Goal: Information Seeking & Learning: Learn about a topic

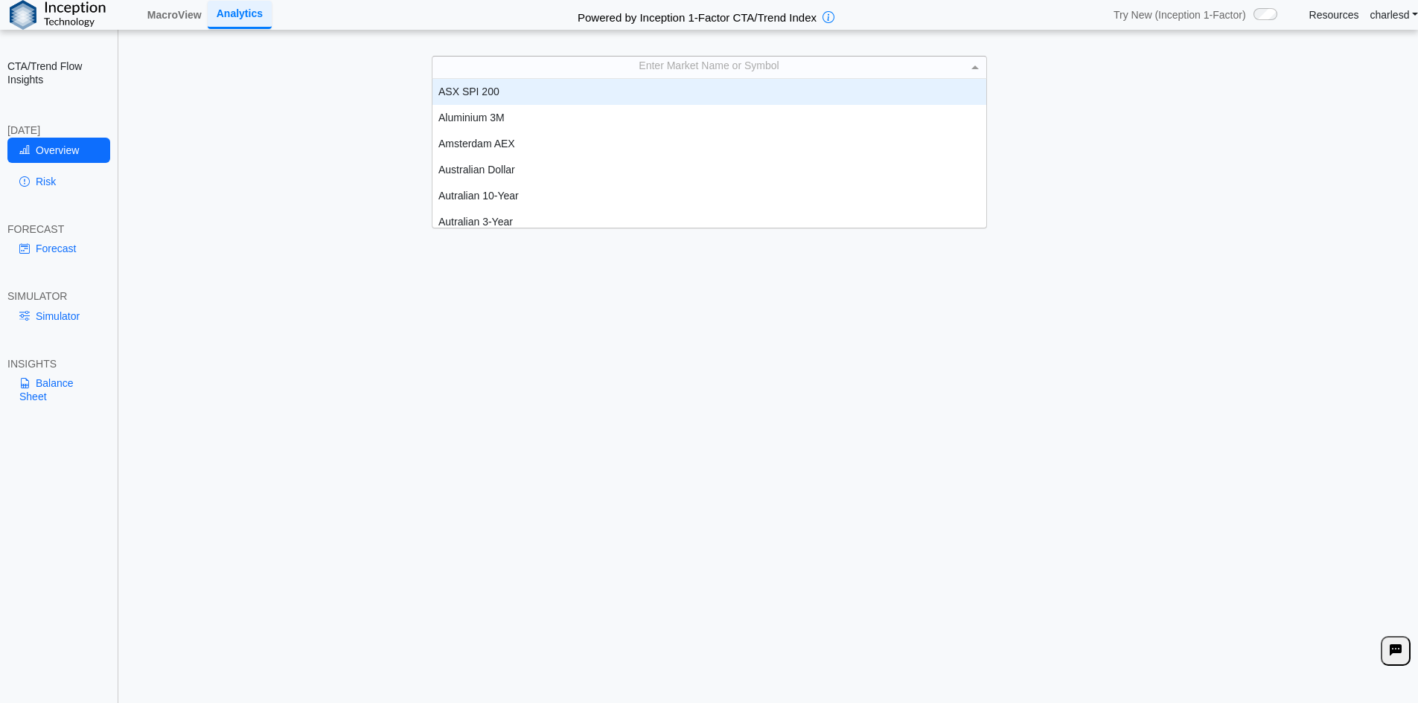
click at [561, 68] on div "Enter Market Name or Symbol" at bounding box center [709, 67] width 554 height 21
type input "****"
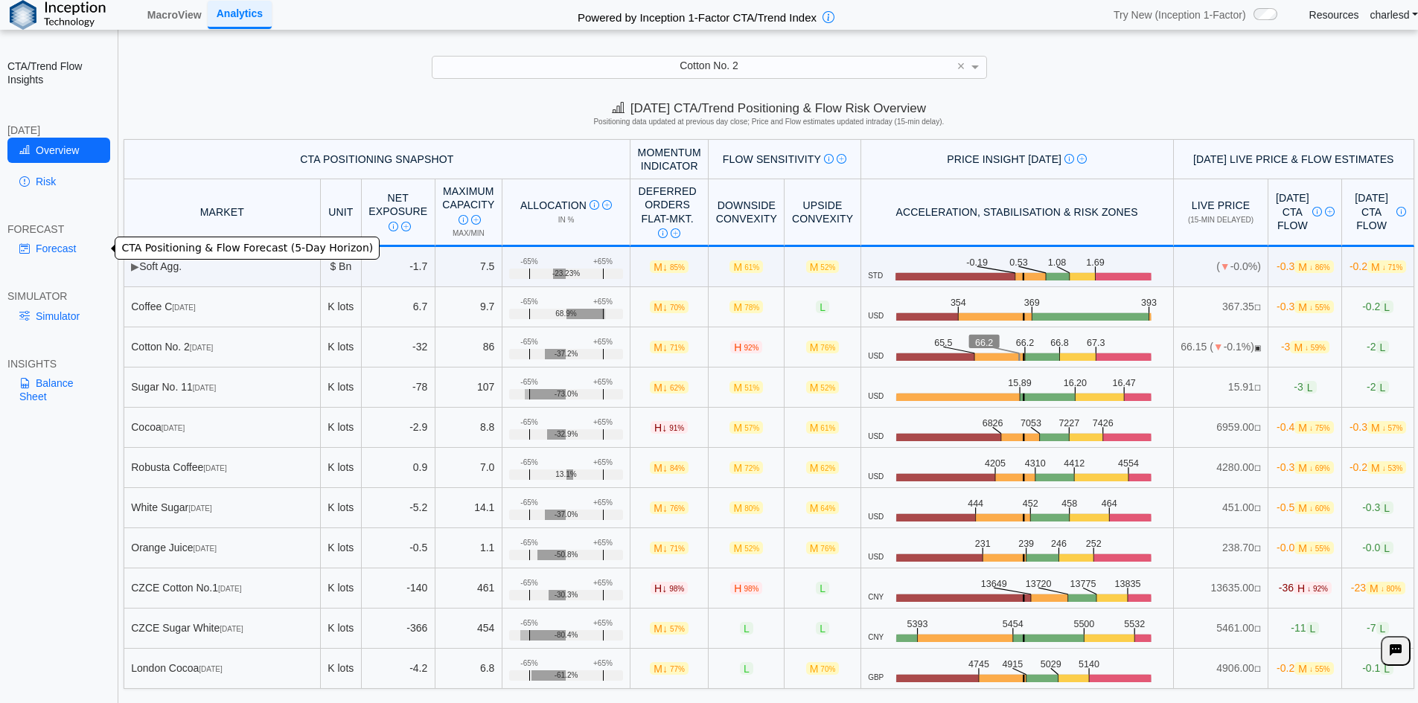
click at [60, 248] on link "Forecast" at bounding box center [58, 248] width 103 height 25
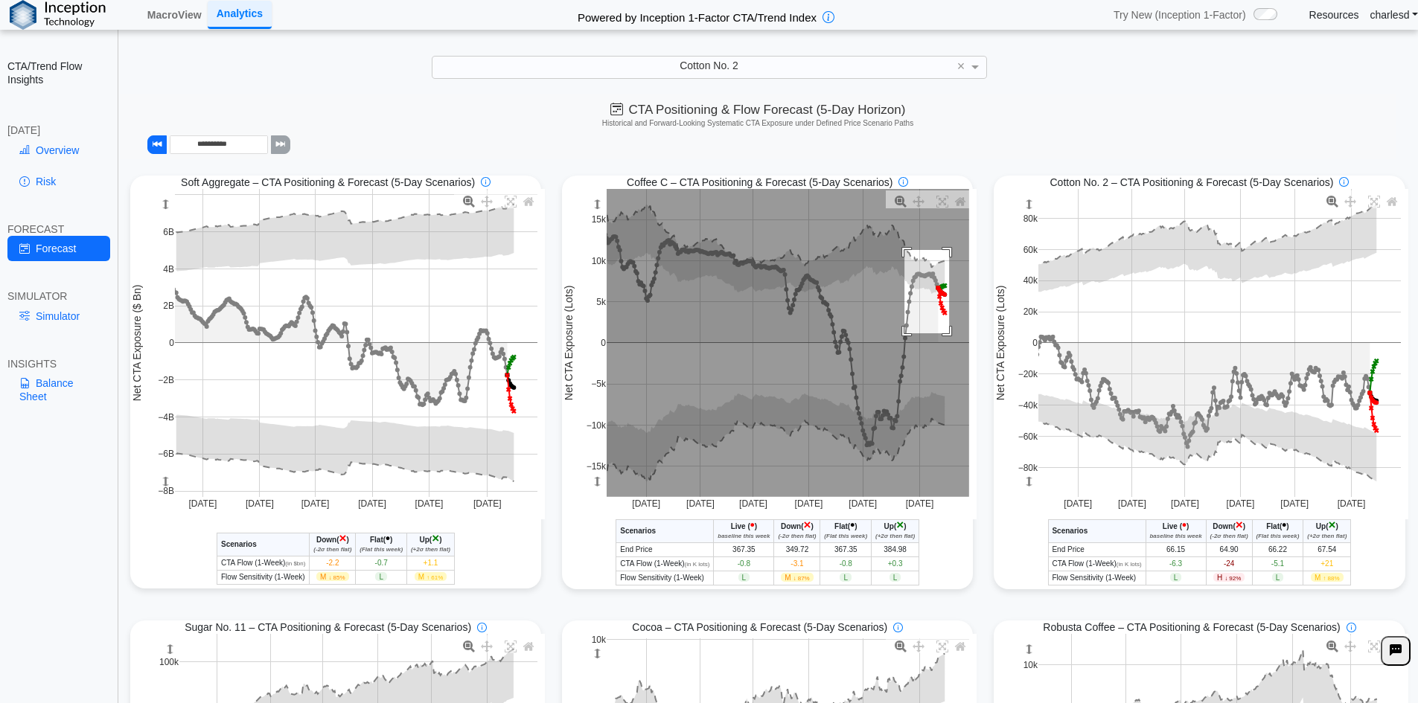
drag, startPoint x: 899, startPoint y: 252, endPoint x: 949, endPoint y: 338, distance: 99.7
click at [949, 338] on rect at bounding box center [787, 343] width 362 height 308
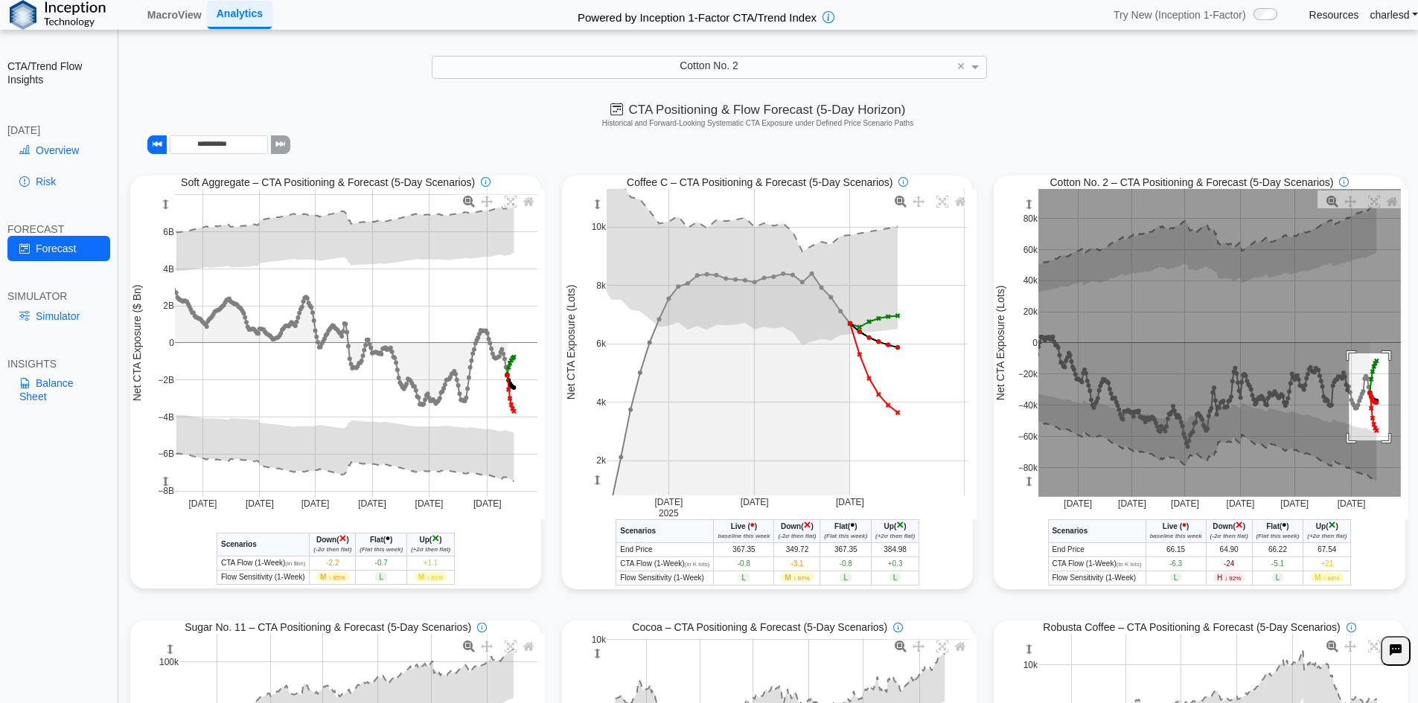
drag, startPoint x: 1341, startPoint y: 355, endPoint x: 1380, endPoint y: 442, distance: 95.6
click at [1380, 442] on rect at bounding box center [1219, 343] width 362 height 308
